Goal: Task Accomplishment & Management: Manage account settings

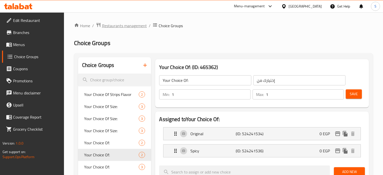
click at [123, 27] on span "Restaurants management" at bounding box center [124, 26] width 45 height 6
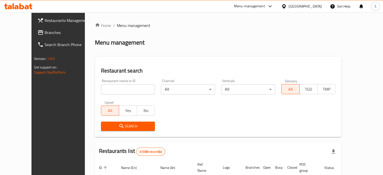
click at [110, 87] on input "search" at bounding box center [128, 89] width 54 height 10
paste input "501793"
click button "Search" at bounding box center [128, 126] width 54 height 9
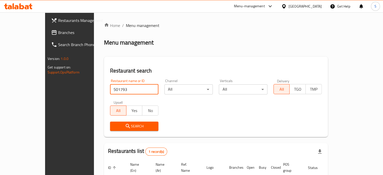
scroll to position [39, 0]
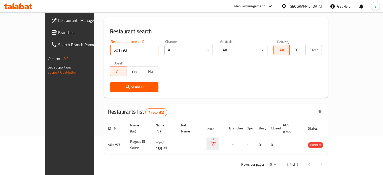
click at [116, 45] on input "501793" at bounding box center [134, 50] width 48 height 10
type input "[PERSON_NAME]"
click button "Search" at bounding box center [134, 86] width 48 height 9
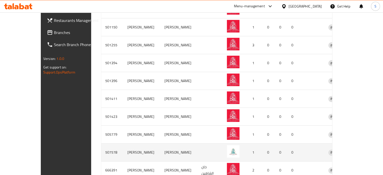
scroll to position [198, 0]
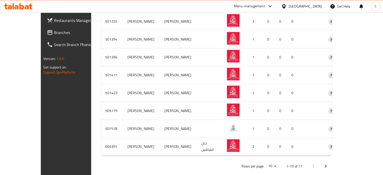
click at [329, 163] on icon "Next page" at bounding box center [326, 166] width 6 height 6
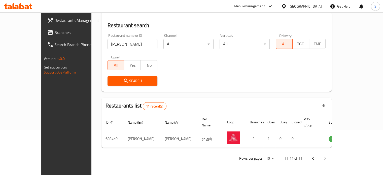
scroll to position [39, 0]
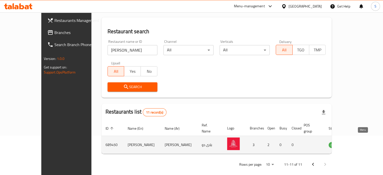
click at [359, 143] on icon "enhanced table" at bounding box center [358, 145] width 6 height 4
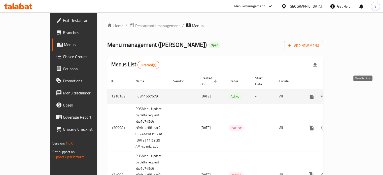
click at [350, 93] on icon "enhanced table" at bounding box center [347, 96] width 6 height 6
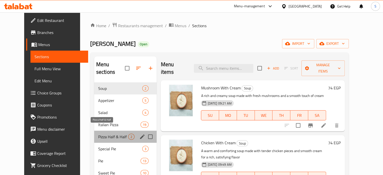
click at [106, 134] on span "Pizza Half & Half" at bounding box center [113, 137] width 30 height 6
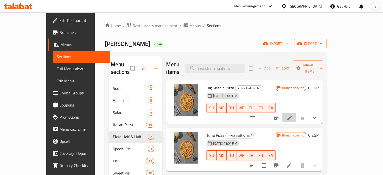
click at [296, 113] on li at bounding box center [289, 117] width 14 height 9
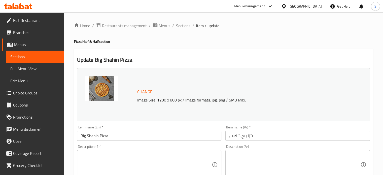
type input "إضافات للحجم الكبير:"
type input "0"
type input "25"
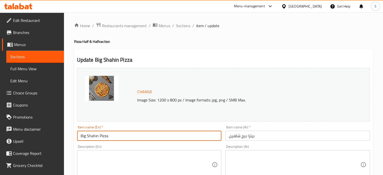
click at [108, 136] on input "Big Shahin Pizza" at bounding box center [149, 136] width 145 height 10
type input "Half & Half Large Pizza"
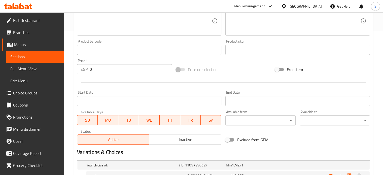
scroll to position [205, 0]
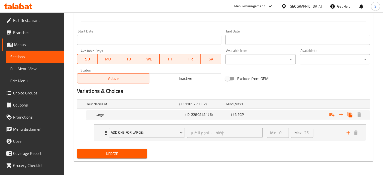
type input "بيتزا كبير نص ونص"
click at [125, 151] on span "Update" at bounding box center [112, 154] width 62 height 6
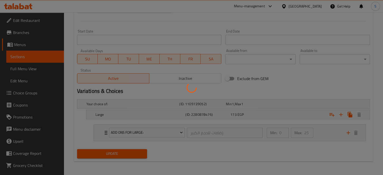
scroll to position [0, 0]
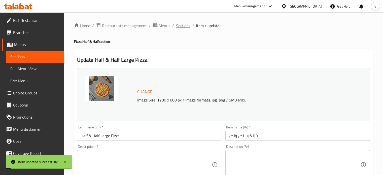
click at [185, 24] on span "Sections" at bounding box center [183, 26] width 14 height 6
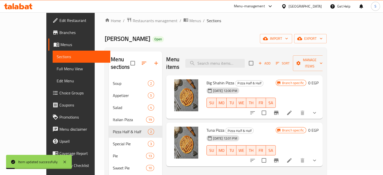
scroll to position [6, 0]
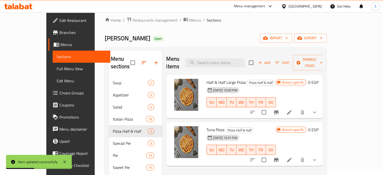
click at [211, 79] on span "Half & Half Large Pizza" at bounding box center [225, 83] width 39 height 8
copy h6 "Half & Half Large Pizza"
click at [292, 157] on icon at bounding box center [289, 160] width 6 height 6
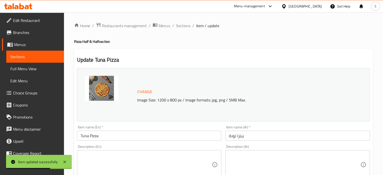
click at [119, 133] on input "Tuna Pizza" at bounding box center [149, 136] width 145 height 10
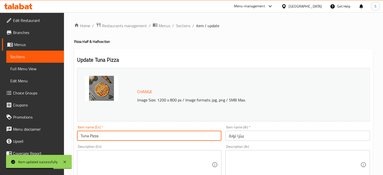
click at [119, 133] on input "Tuna Pizza" at bounding box center [149, 136] width 145 height 10
paste input "Half & Half Large"
type input "Half & Half Large Pizza"
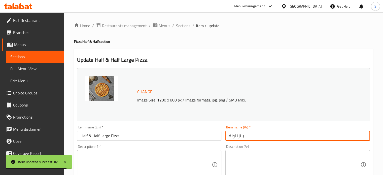
click at [237, 134] on input "بيتزا تونة" at bounding box center [297, 136] width 145 height 10
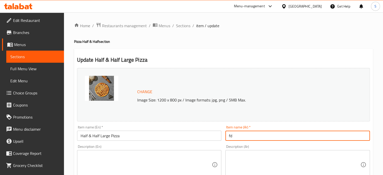
type input "f"
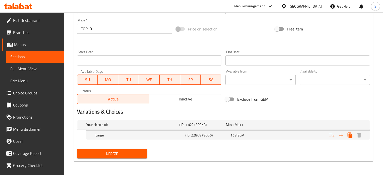
type input "بيتزا اكس لارج نص ونص"
click at [131, 153] on span "Update" at bounding box center [112, 154] width 62 height 6
click at [256, 134] on div "153 EGP" at bounding box center [251, 135] width 43 height 5
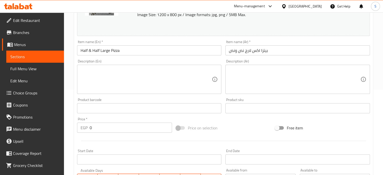
scroll to position [0, 0]
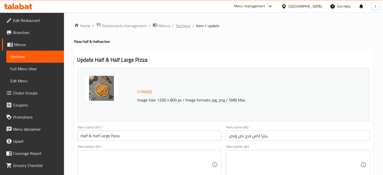
click at [182, 25] on span "Sections" at bounding box center [183, 26] width 14 height 6
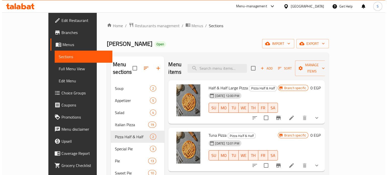
scroll to position [42, 0]
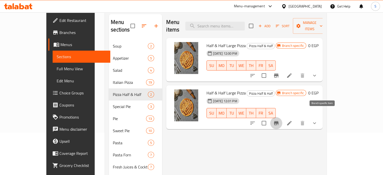
click at [279, 120] on icon "Branch-specific-item" at bounding box center [276, 123] width 6 height 6
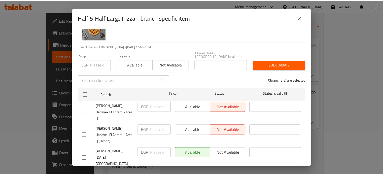
scroll to position [0, 0]
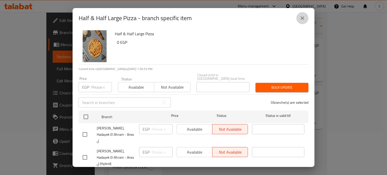
click at [305, 18] on icon "close" at bounding box center [302, 18] width 6 height 6
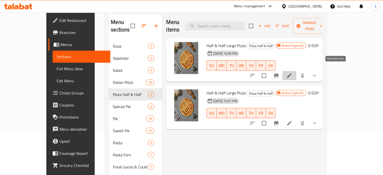
click at [292, 73] on icon at bounding box center [289, 76] width 6 height 6
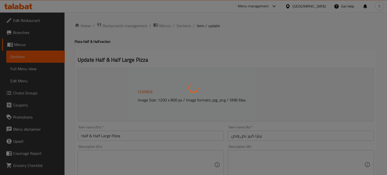
type input "إضافات للحجم الكبير:"
type input "0"
type input "25"
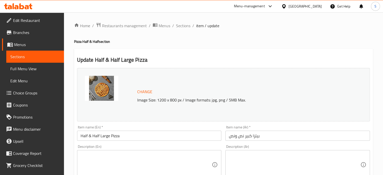
scroll to position [205, 0]
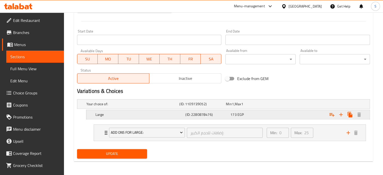
click at [311, 119] on div "Expand" at bounding box center [319, 114] width 90 height 11
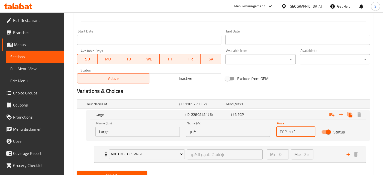
click at [295, 130] on input "173" at bounding box center [302, 132] width 27 height 10
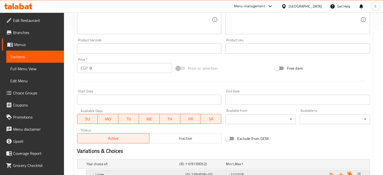
scroll to position [227, 0]
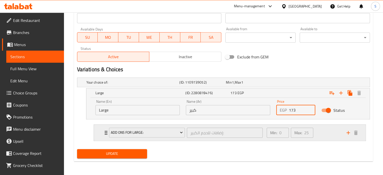
click at [319, 132] on div "Min: 0 ​ Max: 25 ​" at bounding box center [304, 133] width 80 height 16
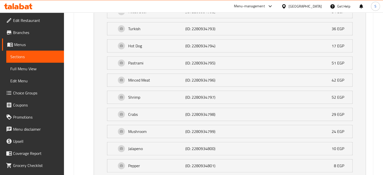
scroll to position [662, 0]
